Goal: Find specific page/section: Find specific page/section

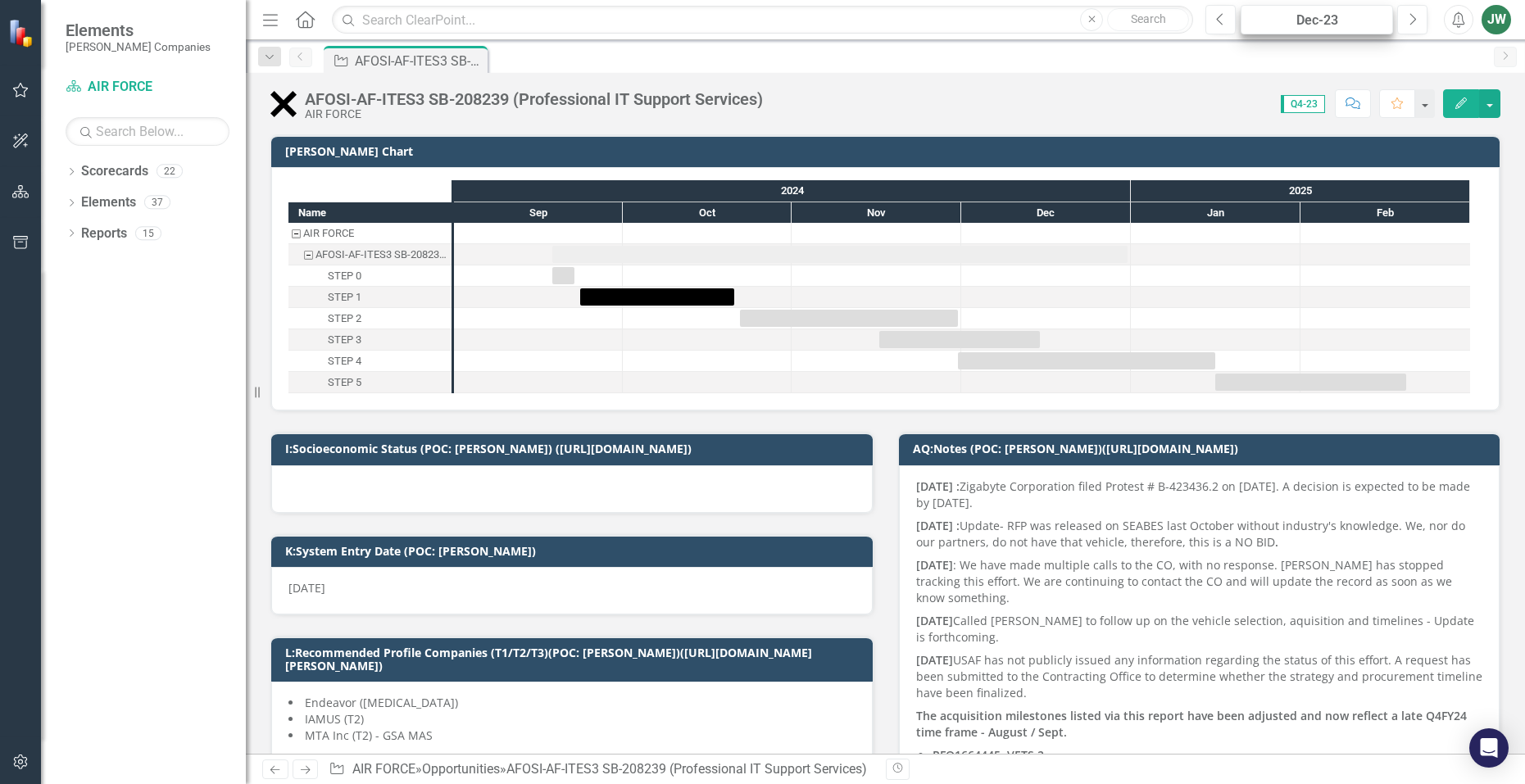
checkbox input "true"
click at [1415, 19] on icon "button" at bounding box center [1414, 19] width 7 height 12
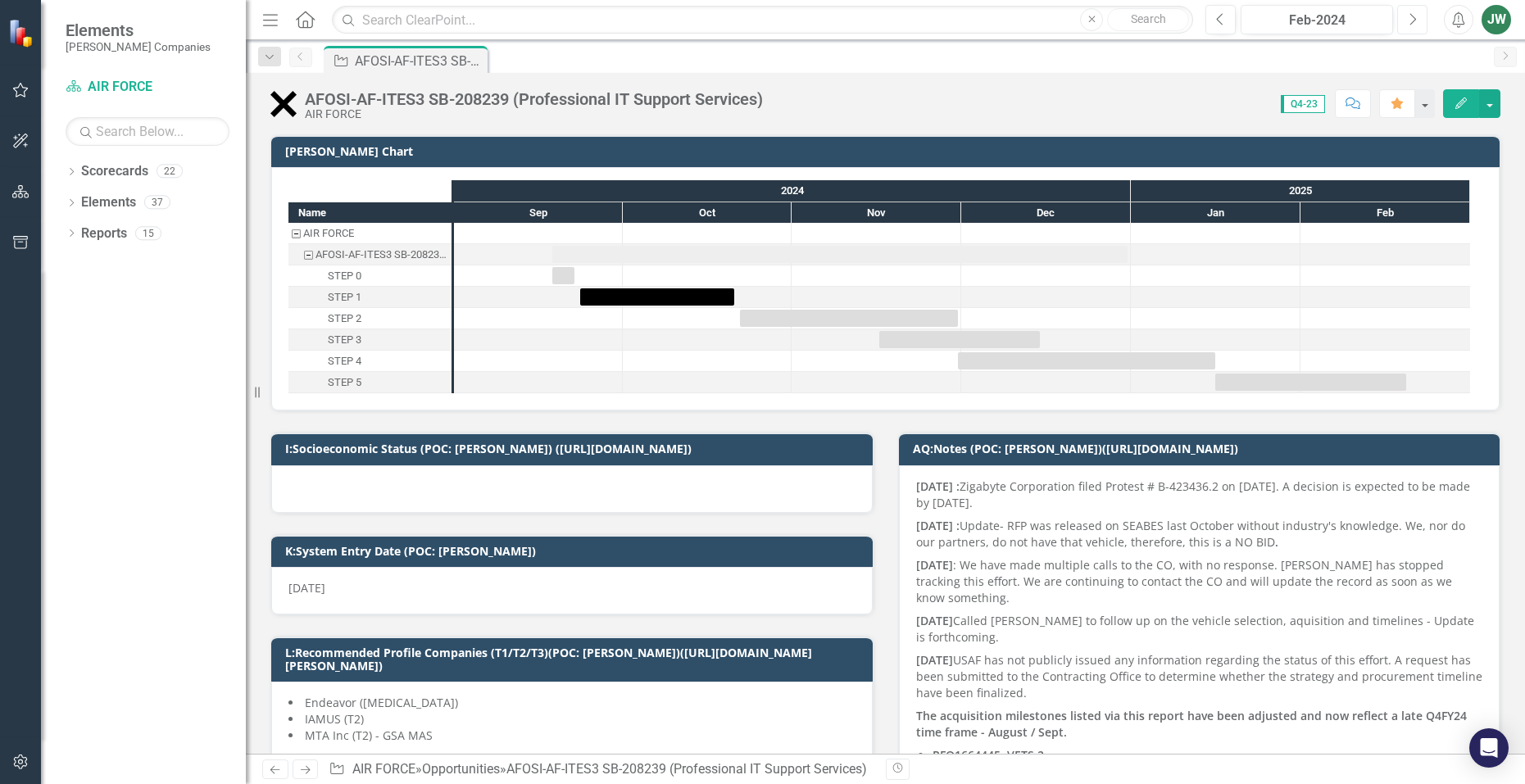
click at [1415, 19] on icon "button" at bounding box center [1414, 19] width 7 height 12
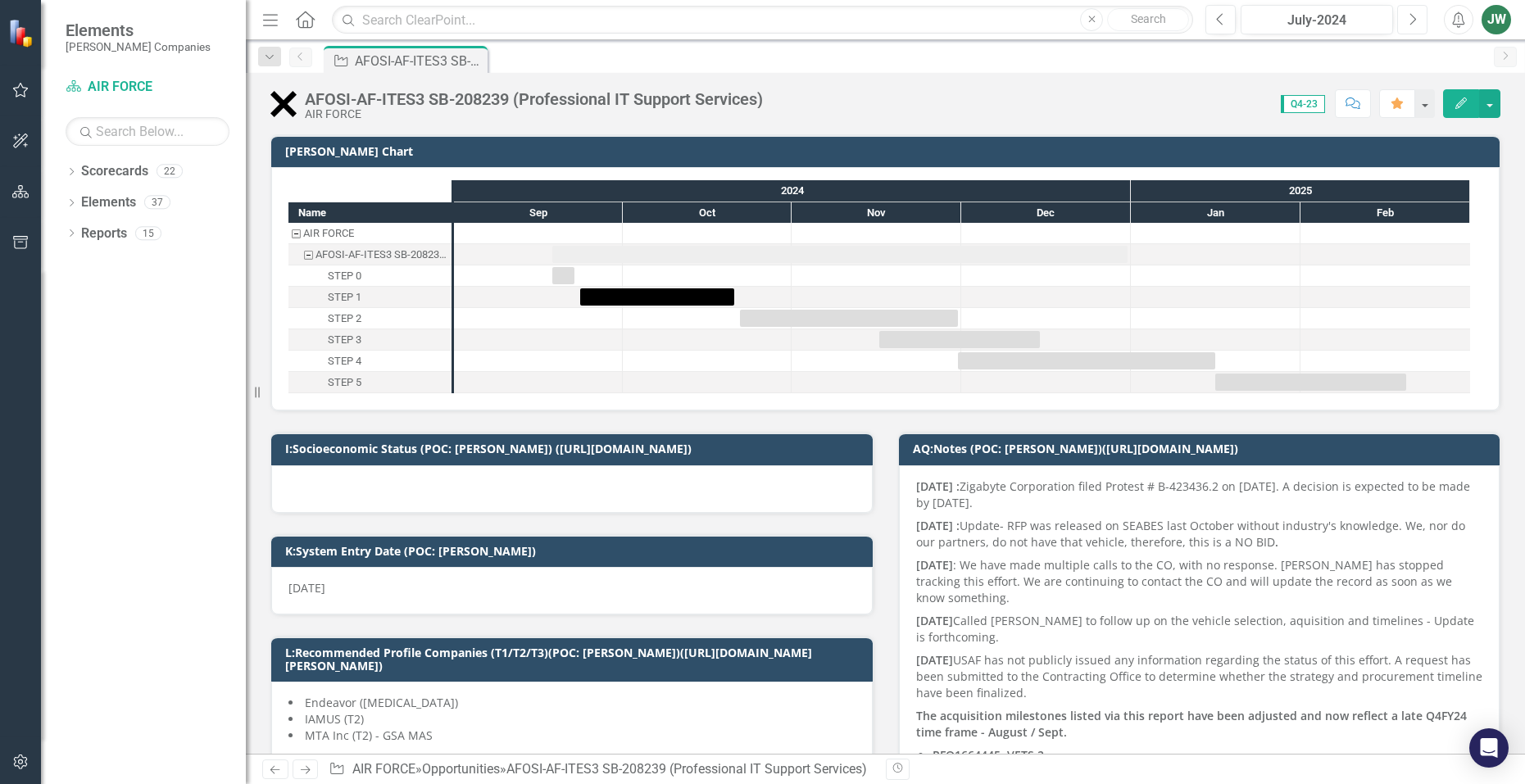
click at [1415, 19] on icon "button" at bounding box center [1414, 19] width 7 height 12
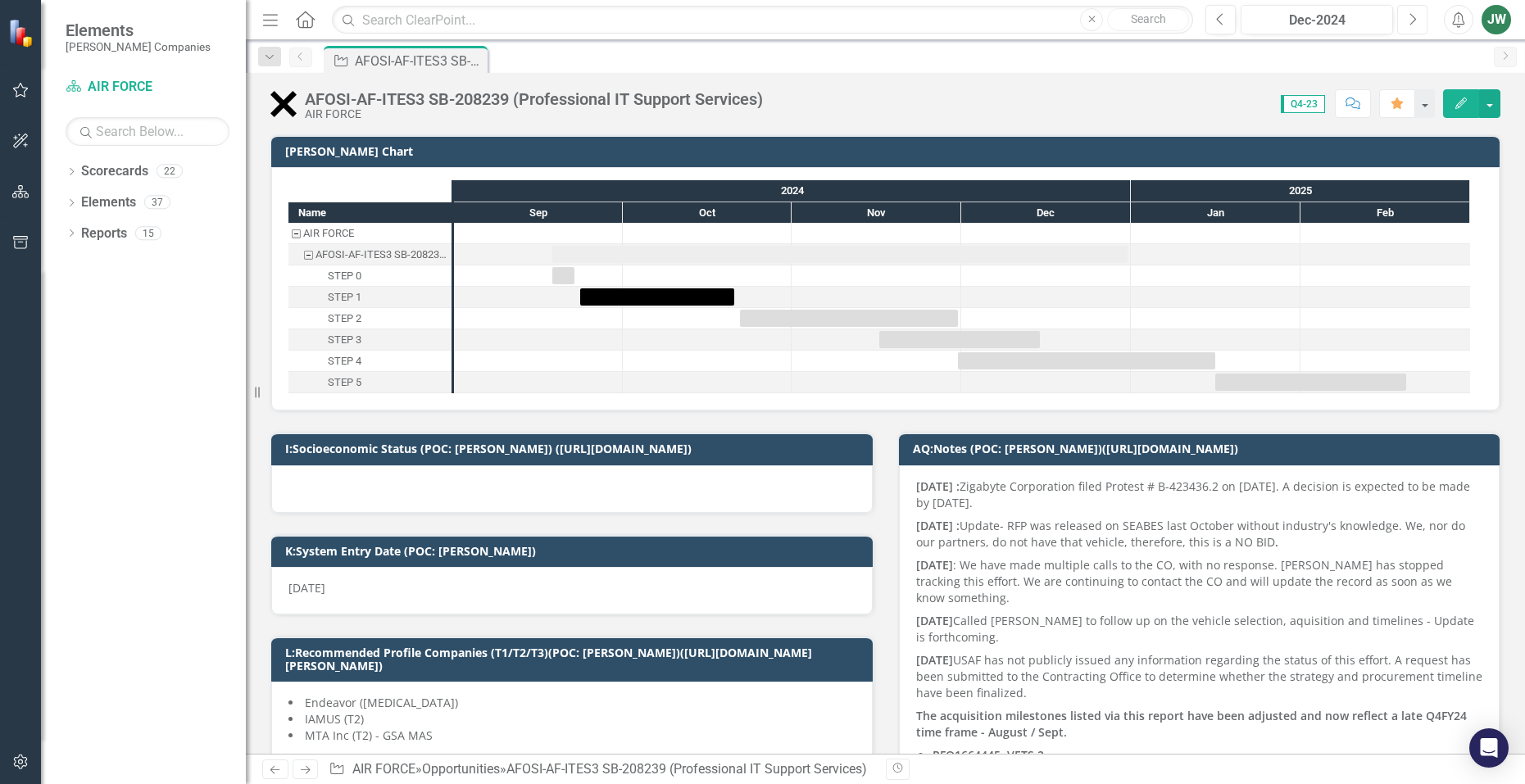
click at [1415, 19] on icon "button" at bounding box center [1414, 19] width 7 height 12
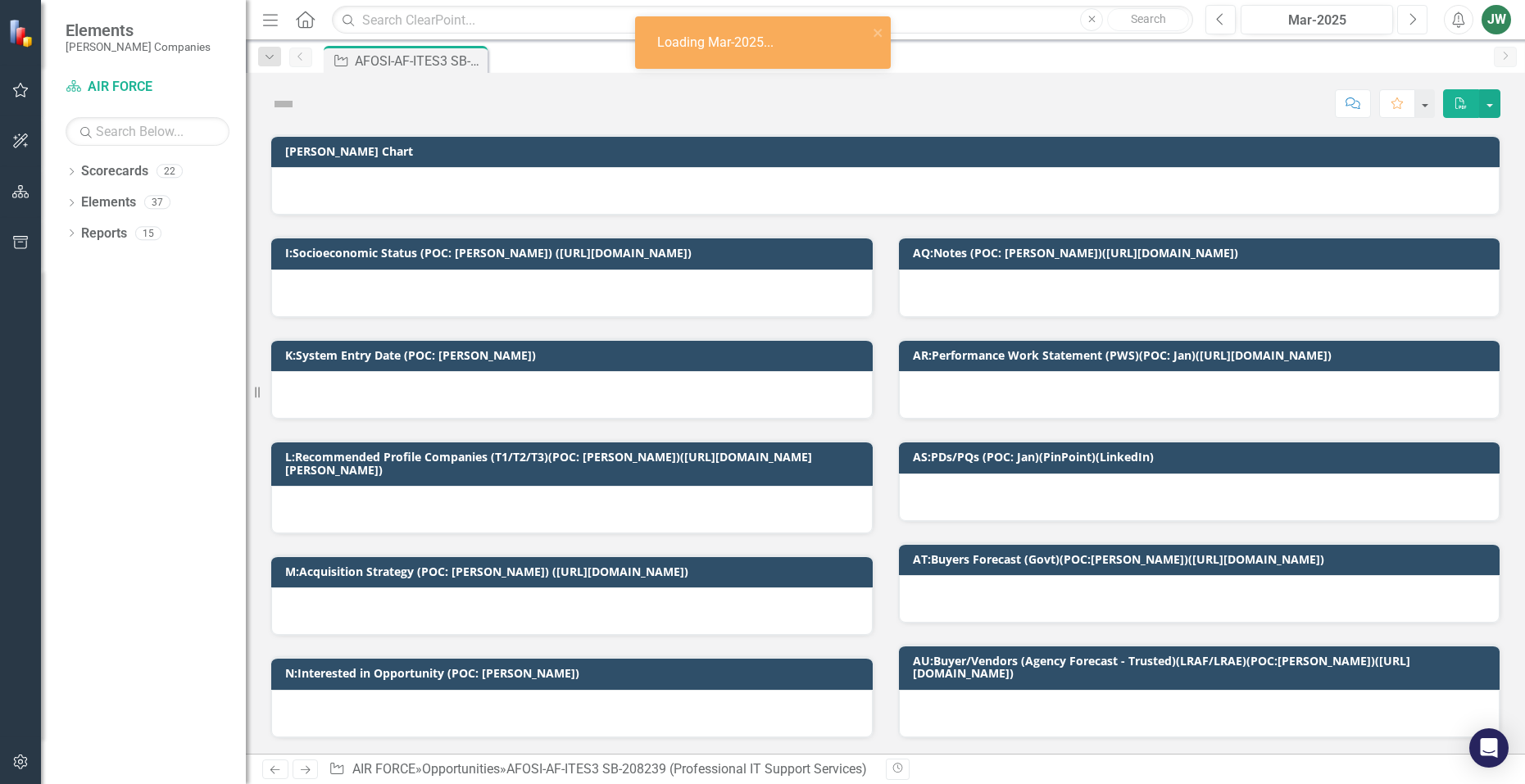
click at [1415, 19] on icon "button" at bounding box center [1414, 19] width 7 height 12
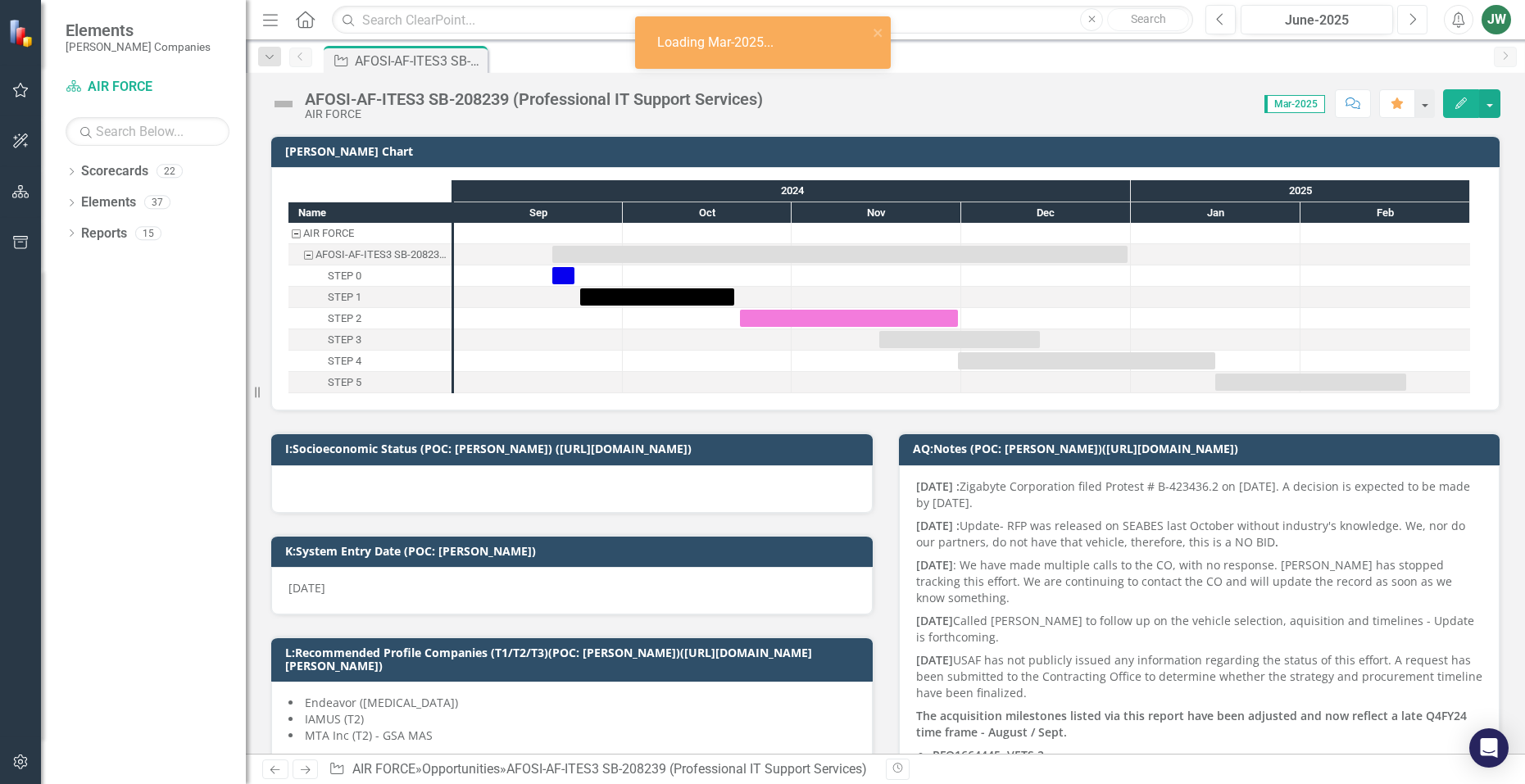
checkbox input "true"
click at [1415, 19] on icon "button" at bounding box center [1414, 19] width 7 height 12
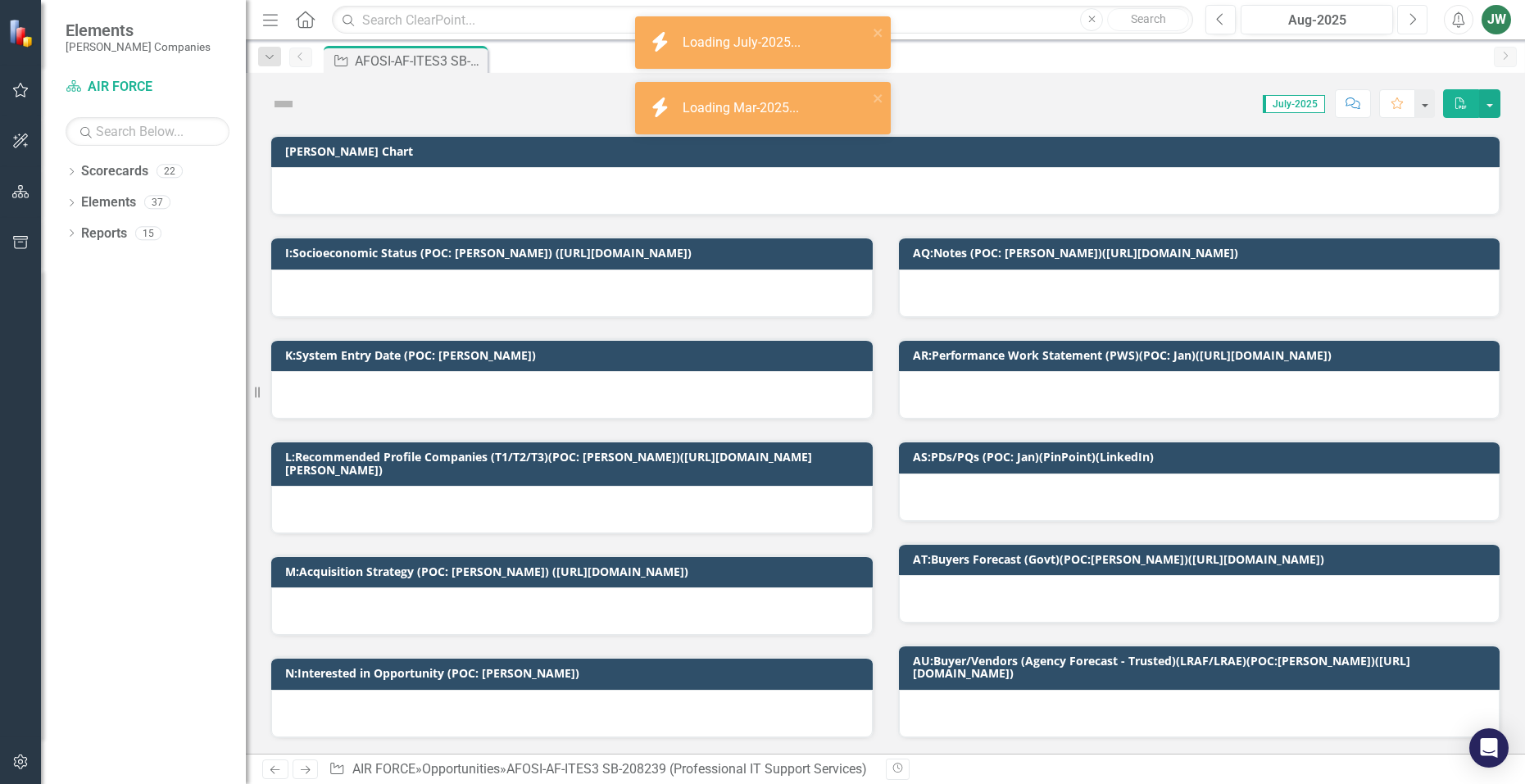
click at [1415, 19] on icon "button" at bounding box center [1414, 19] width 7 height 12
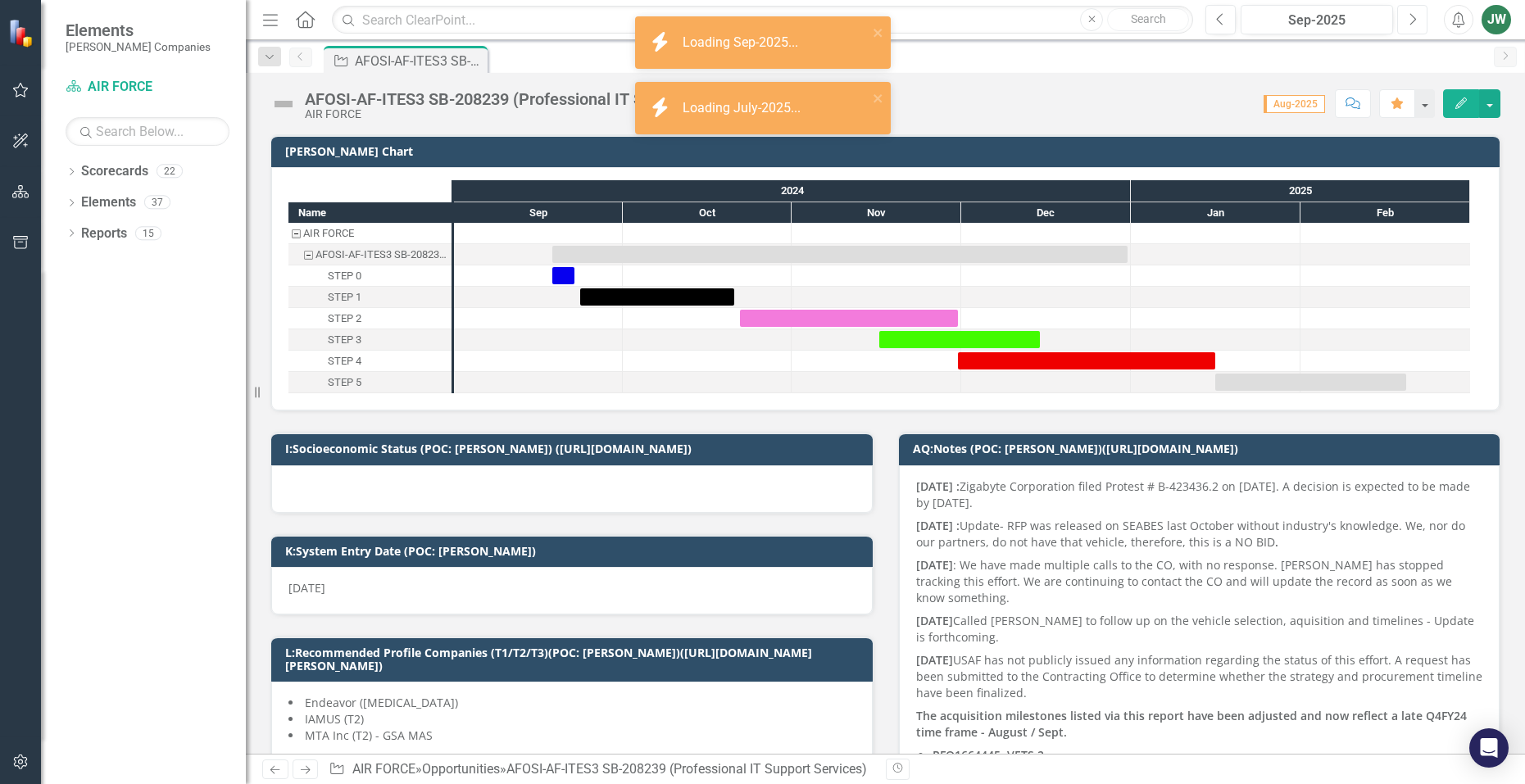
checkbox input "true"
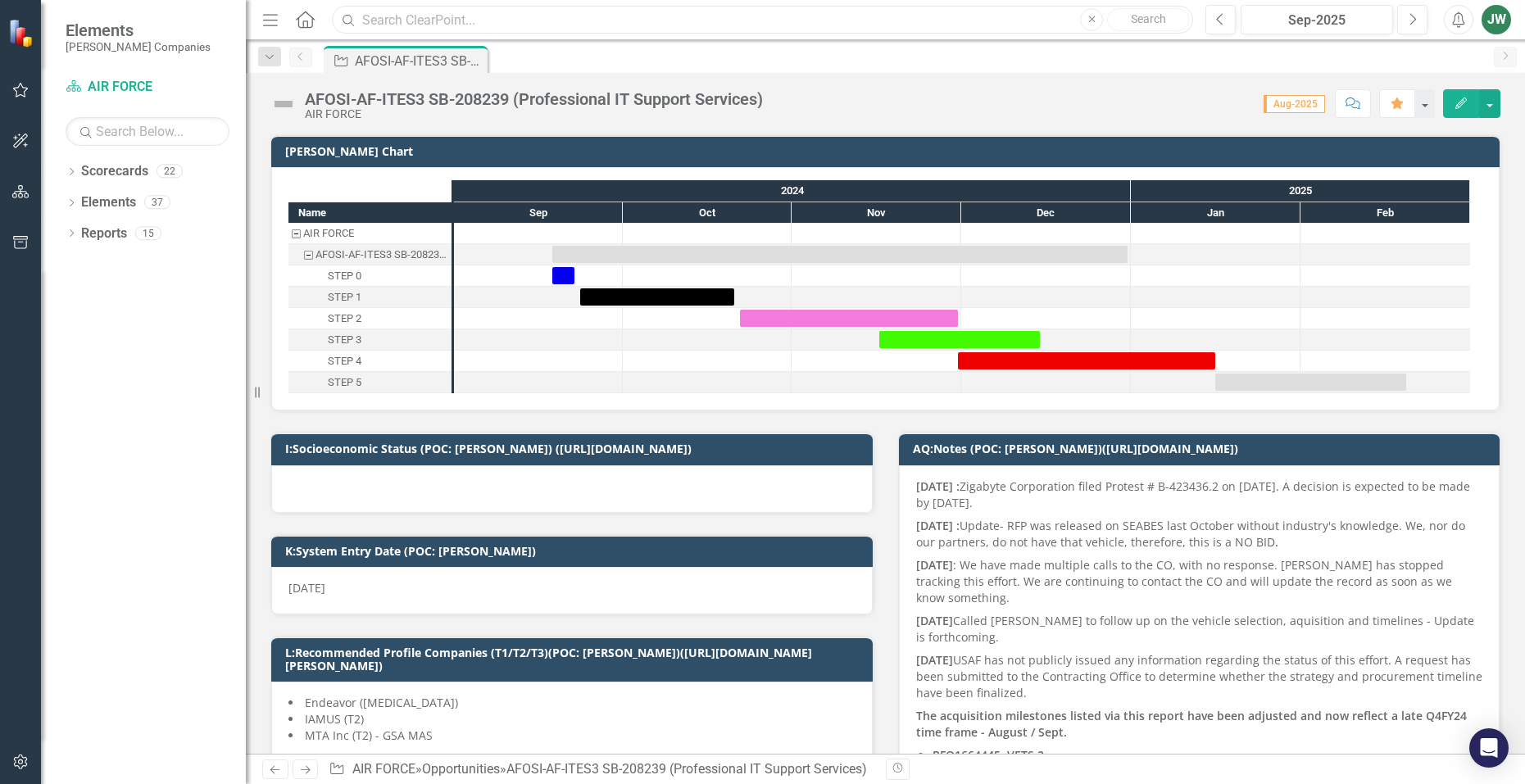
click at [1017, 19] on input "text" at bounding box center [762, 20] width 861 height 29
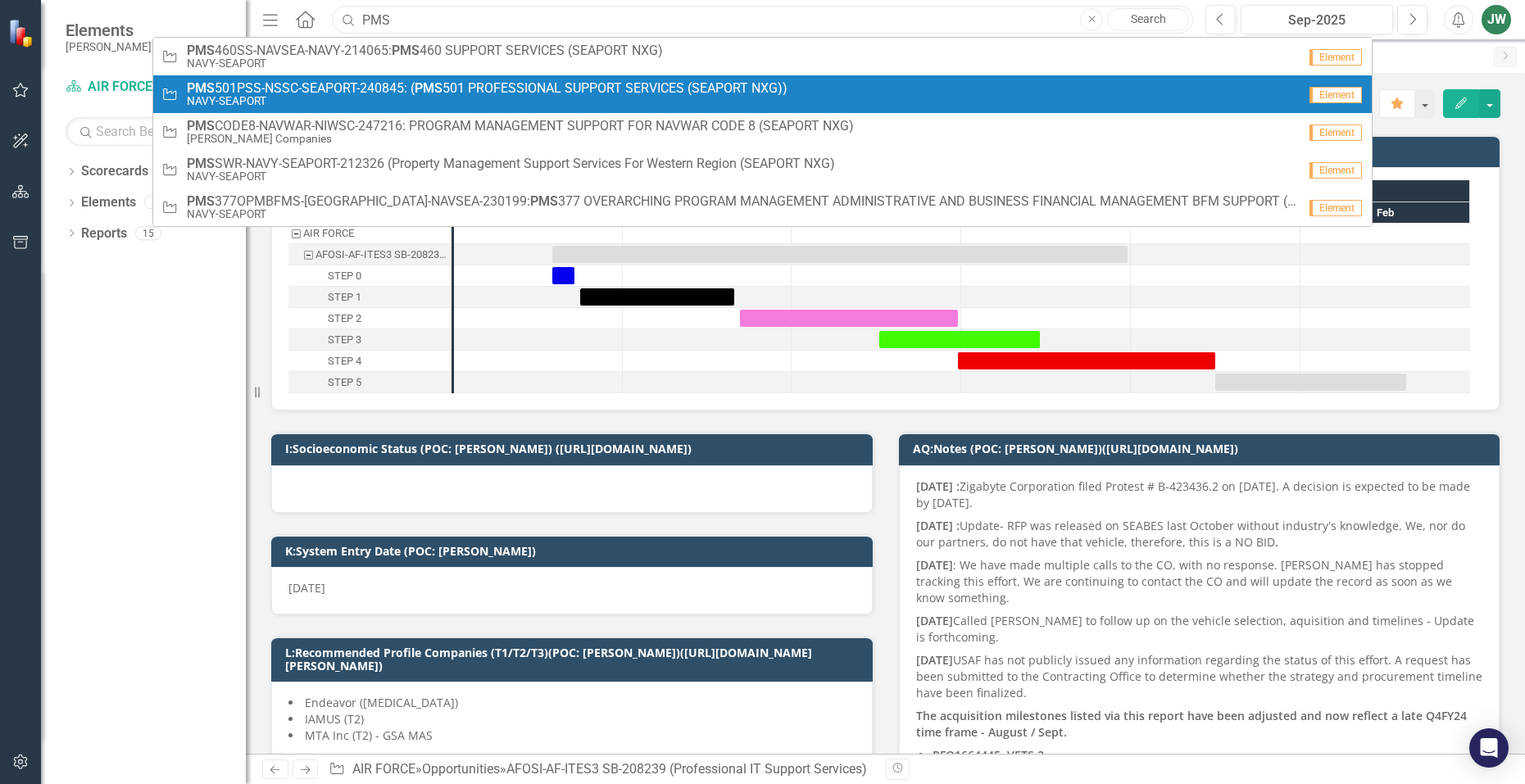
type input "PMS"
click at [763, 90] on span "PMS 501PSS-NSSC-SEAPORT-240845: ( PMS 501 PROFESSIONAL SUPPORT SERVICES (SEAPOR…" at bounding box center [487, 88] width 601 height 14
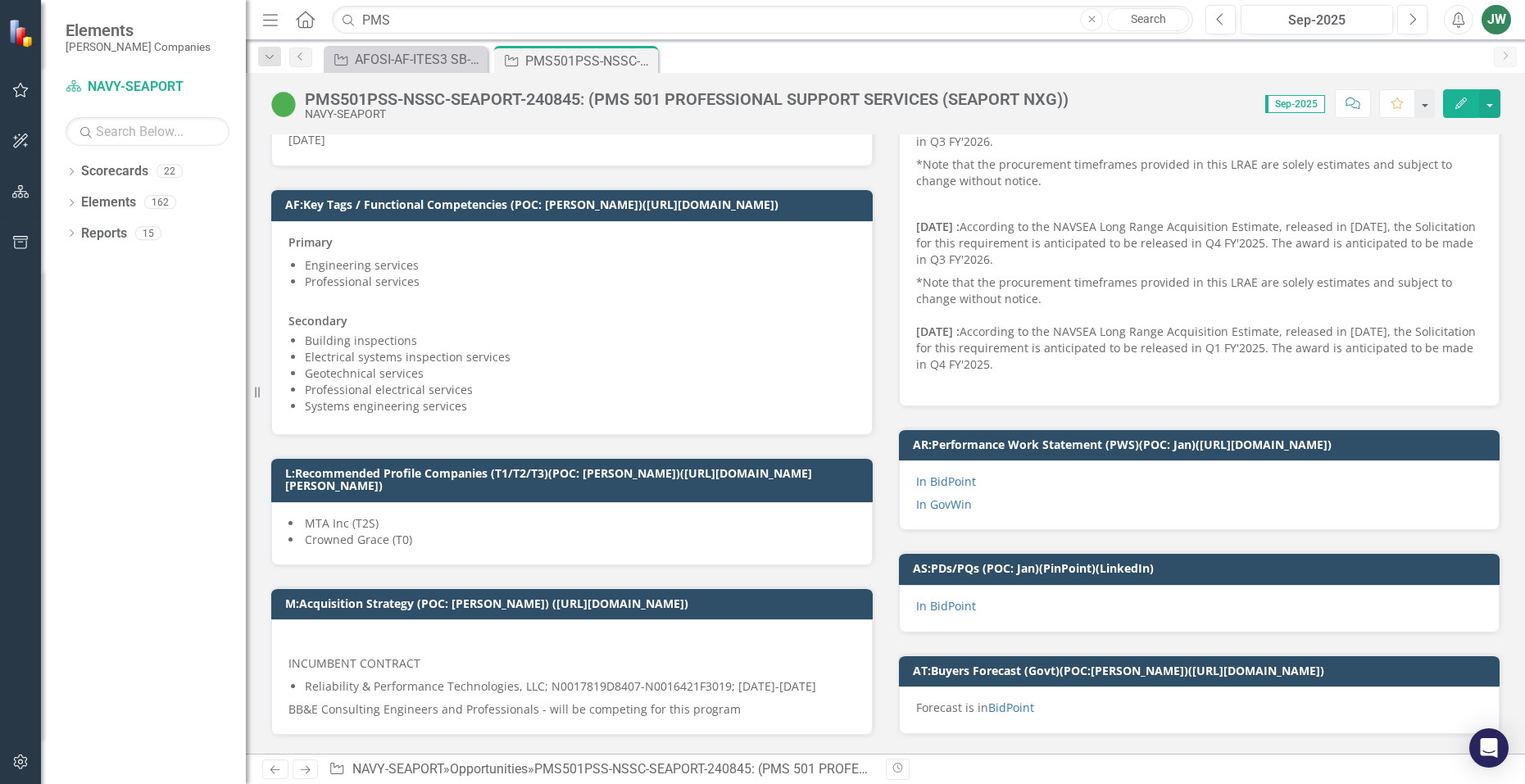
scroll to position [655, 0]
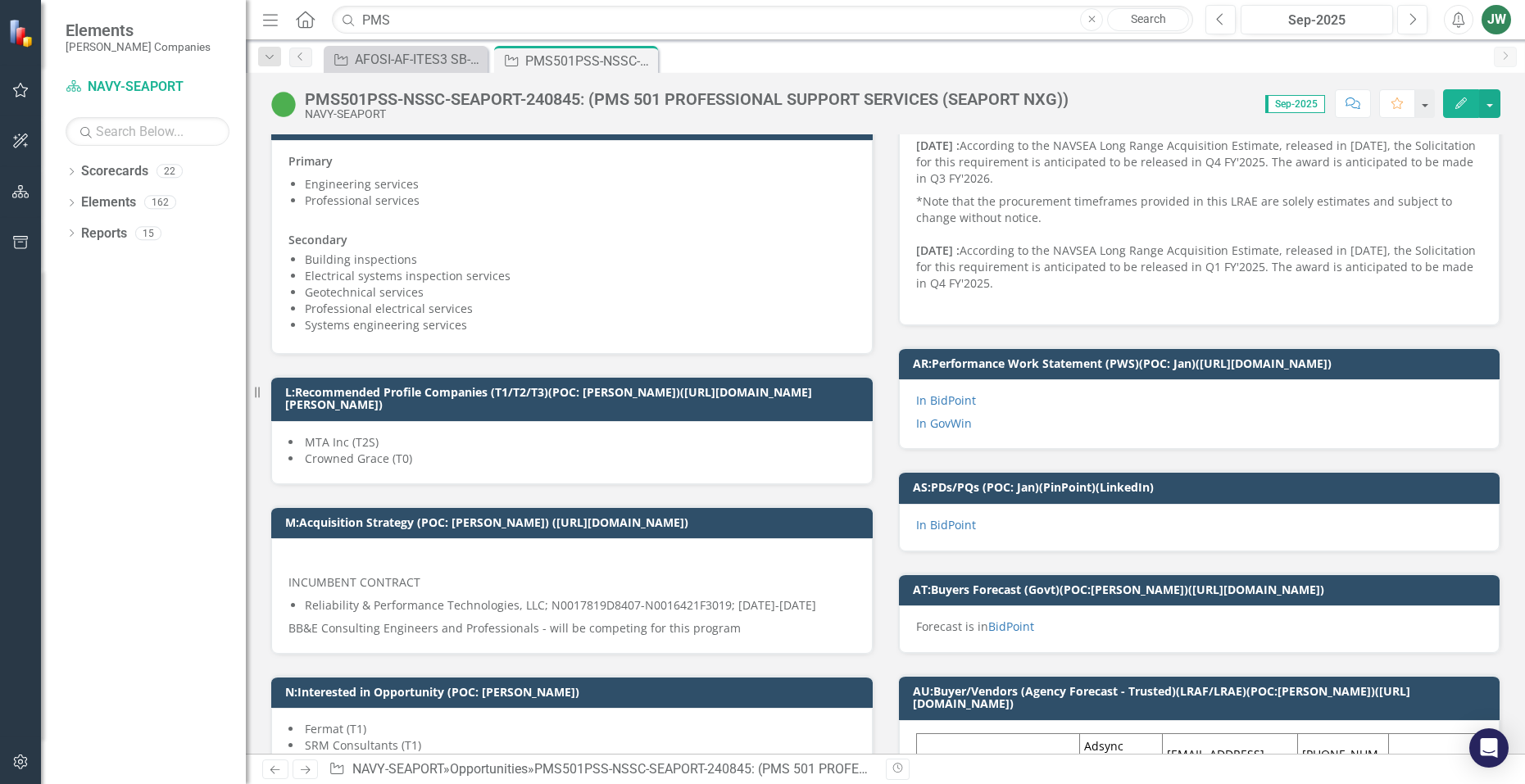
click at [1005, 416] on p "In GovWin" at bounding box center [1199, 422] width 567 height 19
click at [1007, 515] on div "In BidPoint" at bounding box center [1199, 527] width 601 height 47
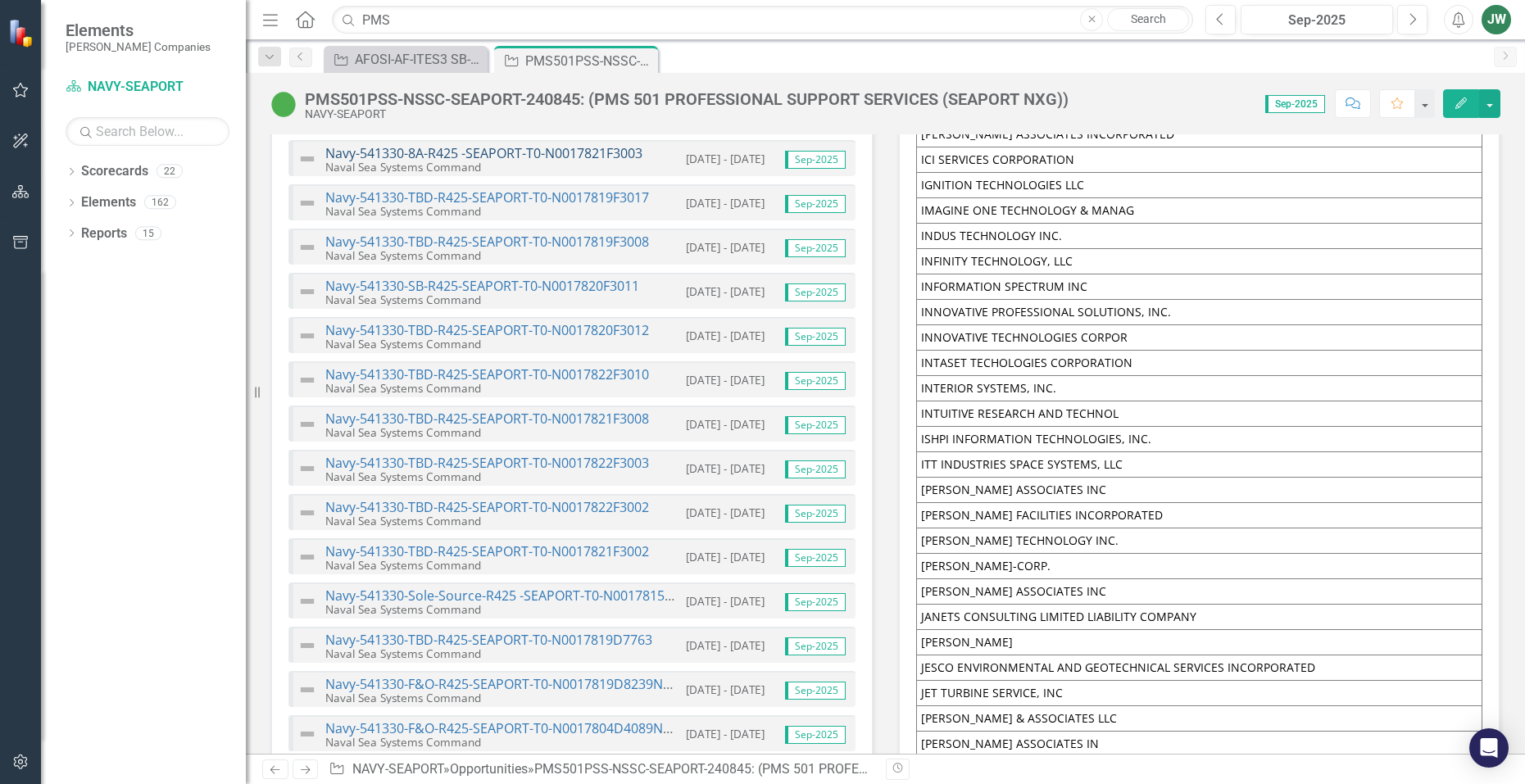
scroll to position [6879, 0]
